Goal: Information Seeking & Learning: Learn about a topic

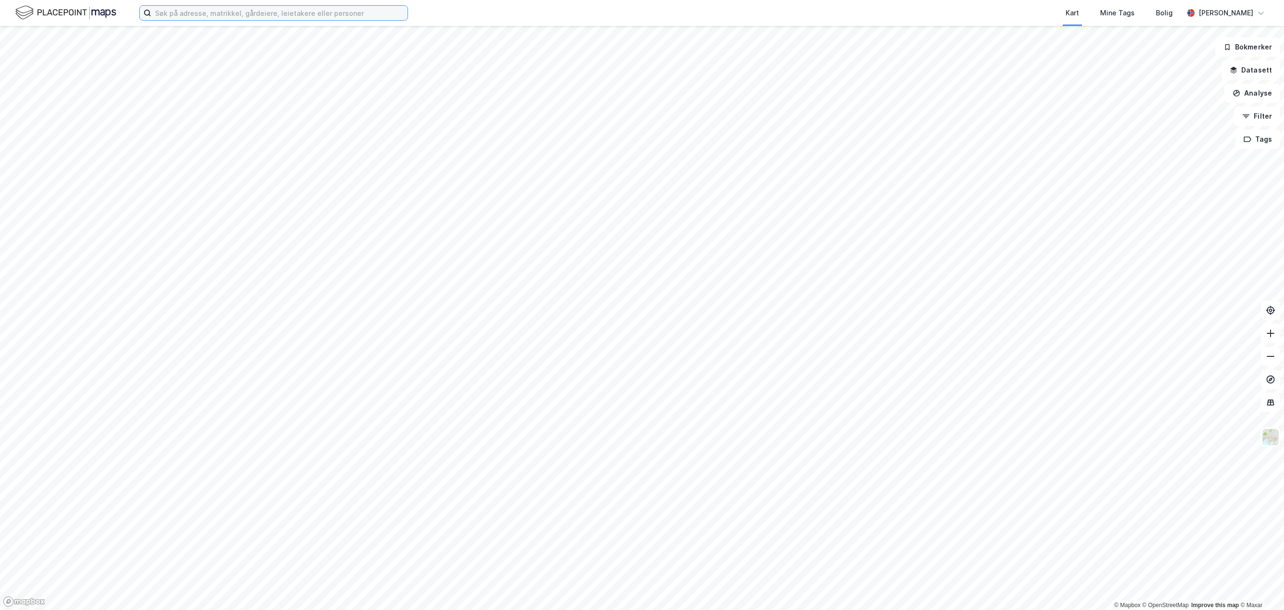
click at [206, 16] on input at bounding box center [279, 13] width 256 height 14
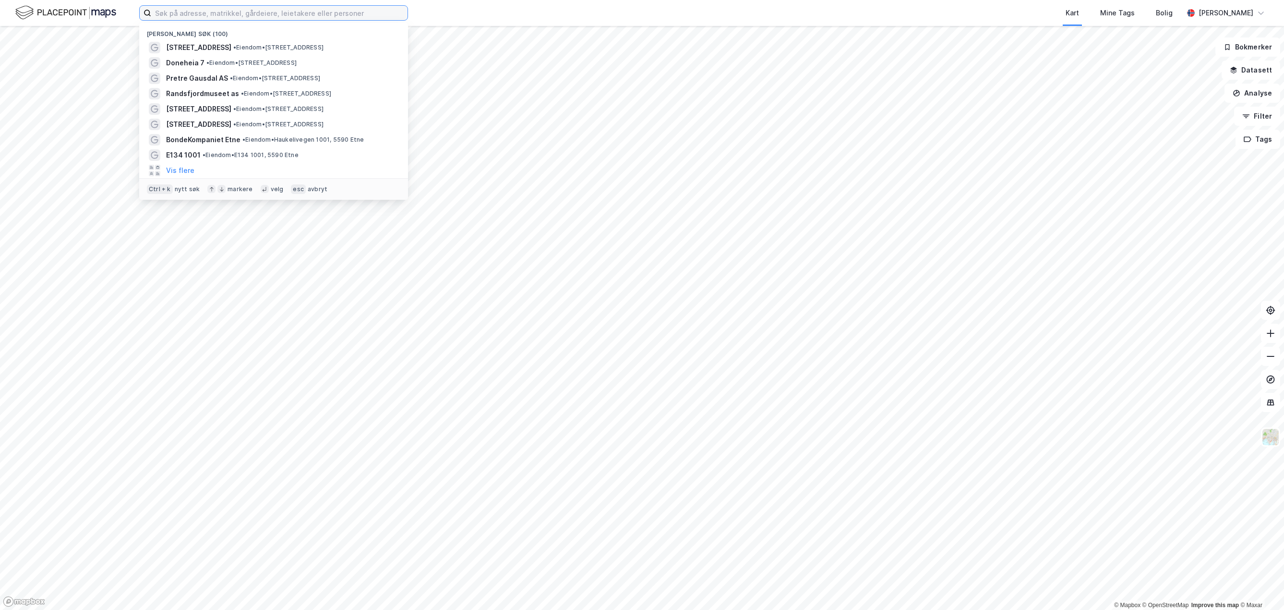
paste input "[PERSON_NAME][STREET_ADDRESS]"
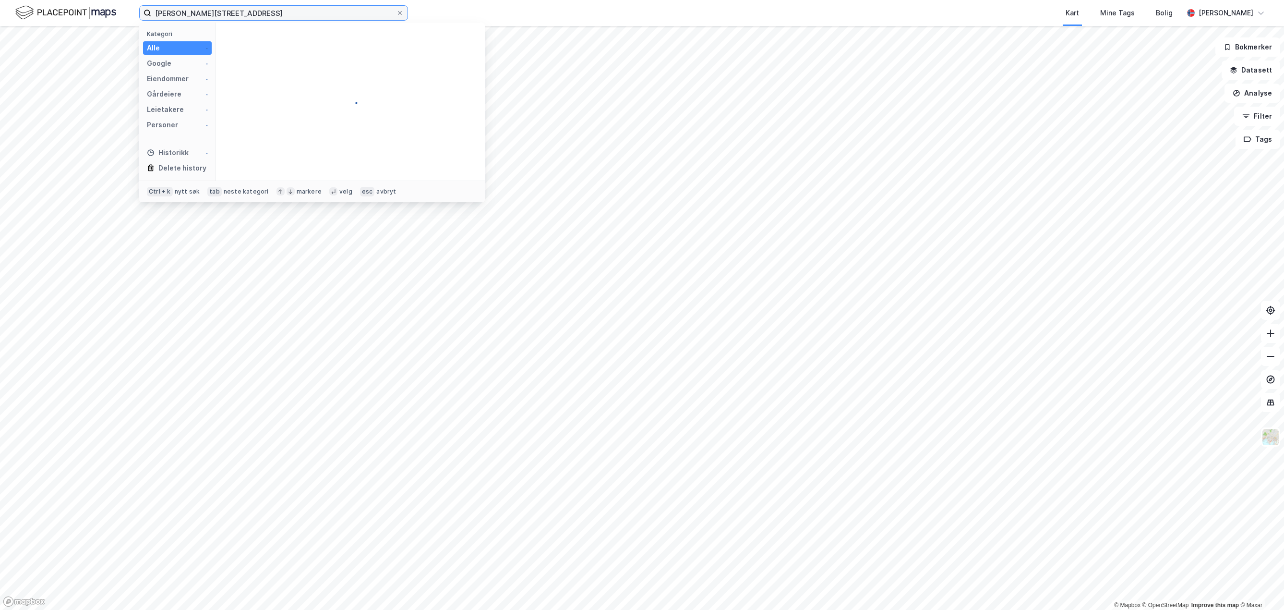
type input "[PERSON_NAME][STREET_ADDRESS]"
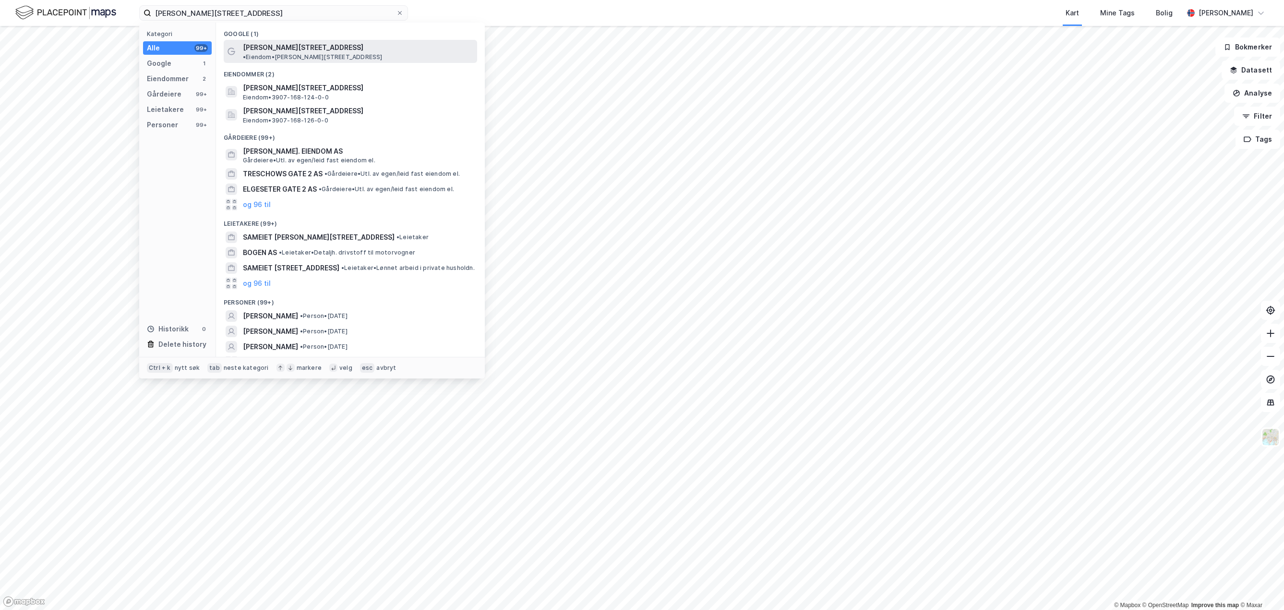
click at [300, 44] on span "[PERSON_NAME][STREET_ADDRESS]" at bounding box center [303, 48] width 121 height 12
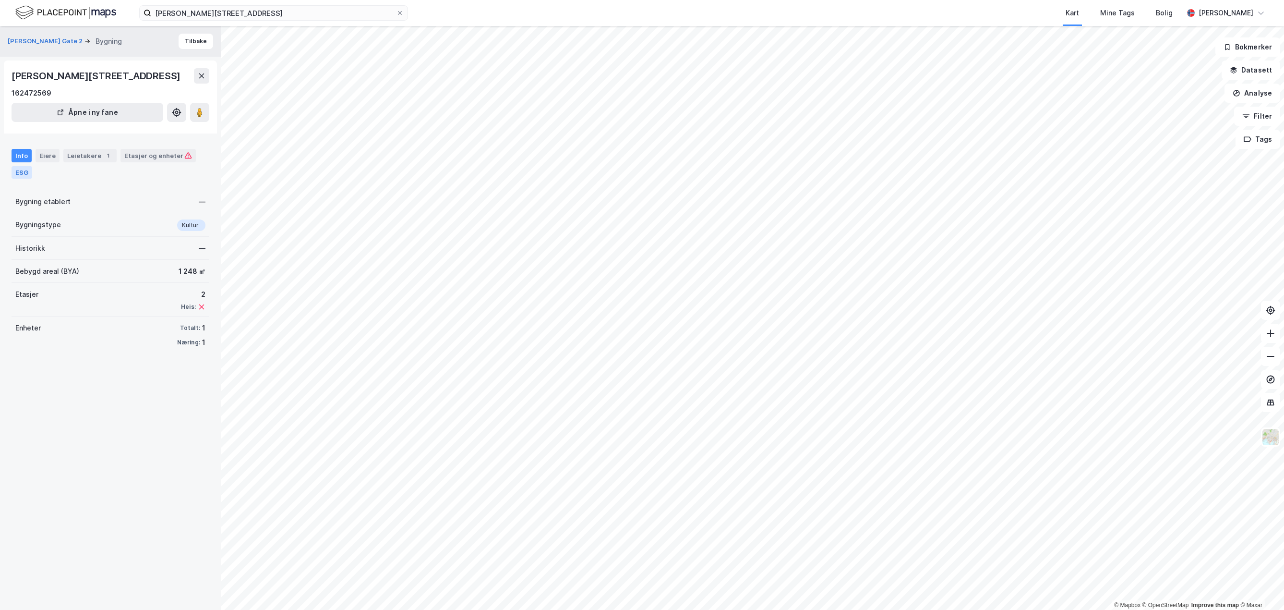
click at [21, 169] on div "ESG" at bounding box center [22, 172] width 21 height 12
